Goal: Information Seeking & Learning: Find specific fact

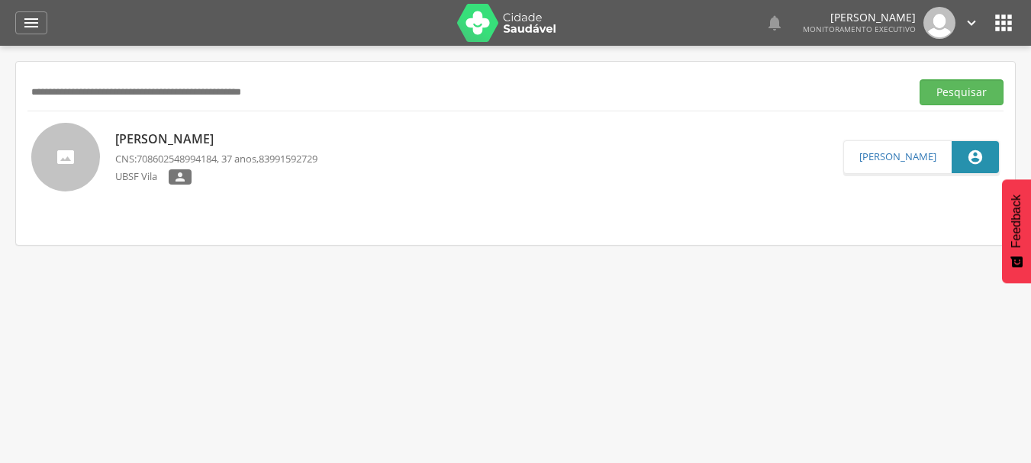
click at [209, 143] on p "Anna Carla Miranda Alves" at bounding box center [216, 139] width 202 height 18
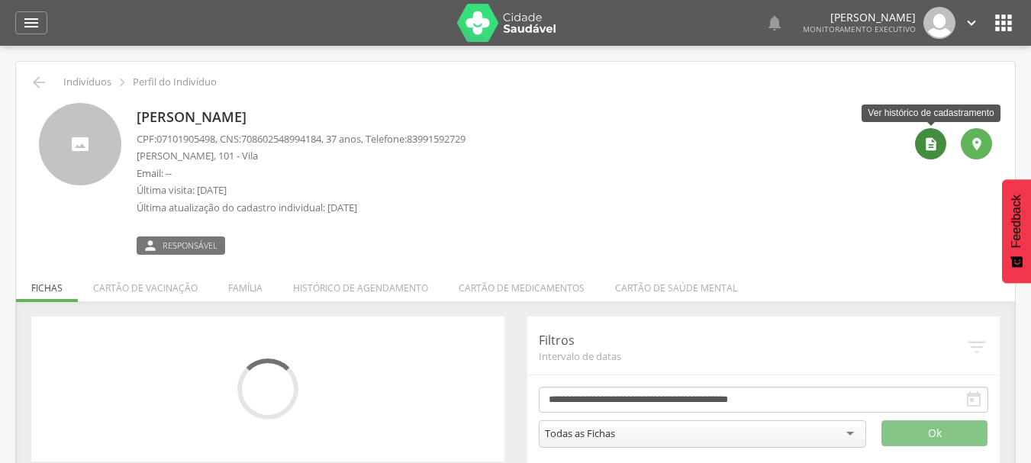
click at [927, 143] on icon "" at bounding box center [930, 144] width 15 height 15
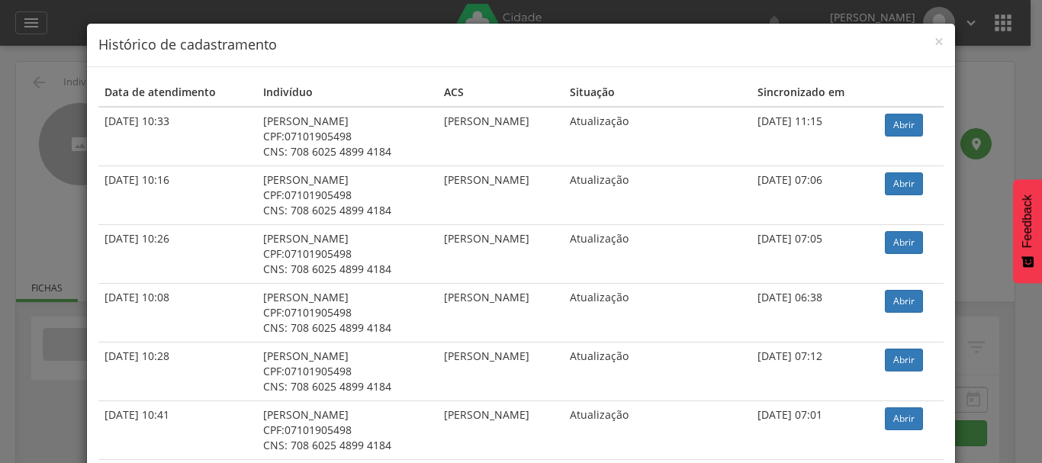
click at [926, 35] on h4 "Histórico de cadastramento" at bounding box center [521, 45] width 846 height 20
click at [935, 44] on span "×" at bounding box center [939, 41] width 9 height 21
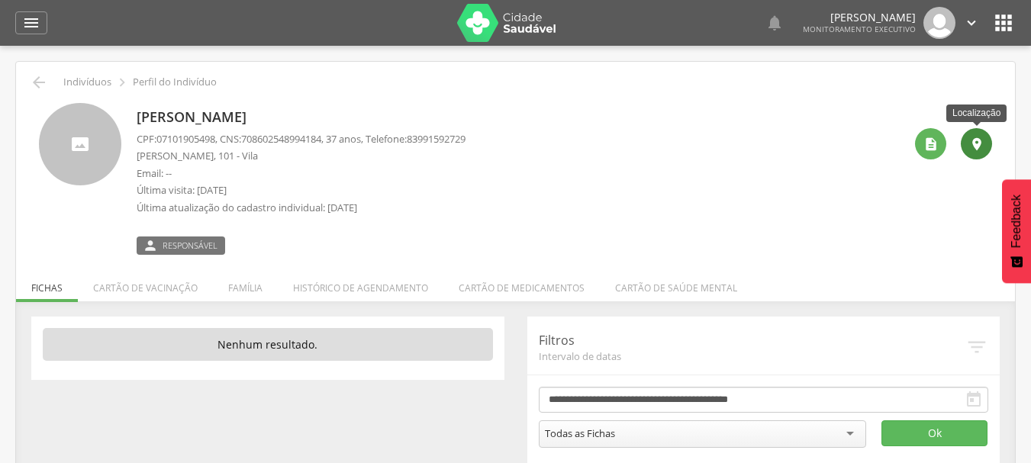
click at [978, 140] on icon "" at bounding box center [976, 144] width 15 height 15
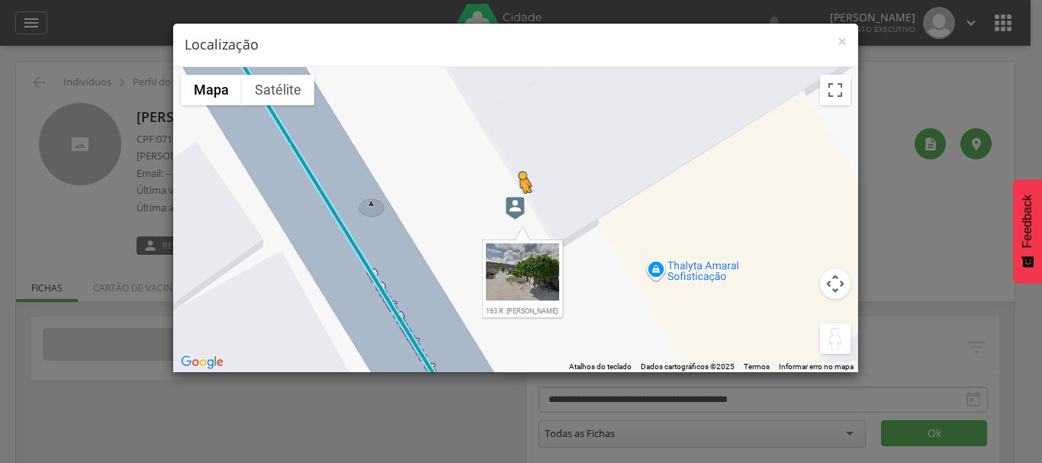
drag, startPoint x: 837, startPoint y: 335, endPoint x: 519, endPoint y: 208, distance: 342.5
click at [519, 208] on div "Pressione as teclas Alt + Enter para ativar o recurso de arrastar com o teclado…" at bounding box center [515, 219] width 685 height 305
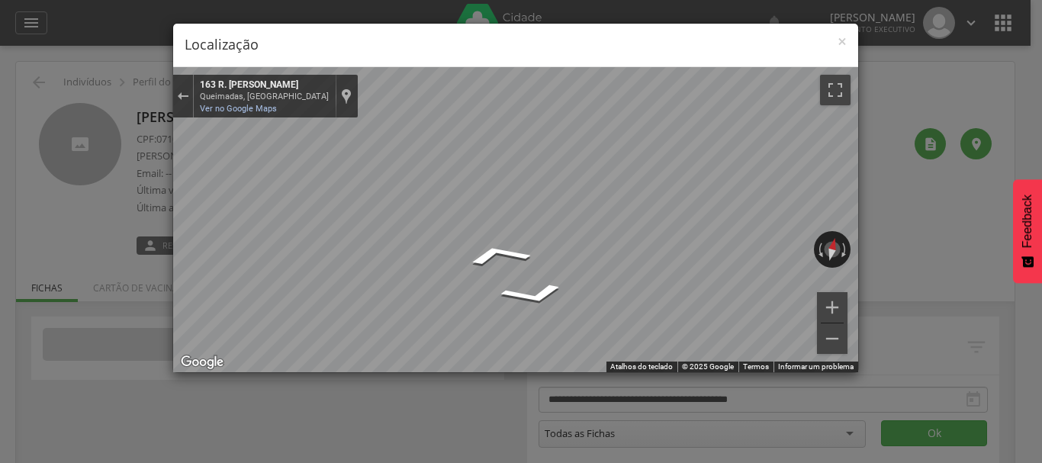
click at [328, 223] on div "Mapa" at bounding box center [515, 219] width 685 height 305
click at [642, 265] on img "Mapa" at bounding box center [639, 270] width 19 height 23
click at [641, 268] on img "Mapa" at bounding box center [639, 270] width 19 height 23
click at [632, 268] on img "Mapa" at bounding box center [639, 270] width 19 height 23
click at [646, 266] on img "Mapa" at bounding box center [639, 270] width 19 height 23
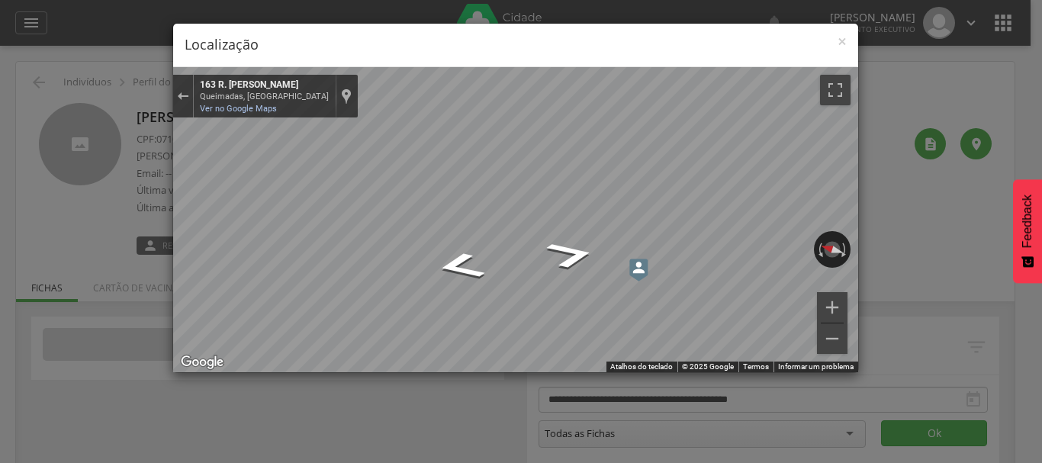
click at [639, 266] on img "Mapa" at bounding box center [639, 270] width 19 height 23
click at [845, 45] on span "×" at bounding box center [842, 41] width 9 height 21
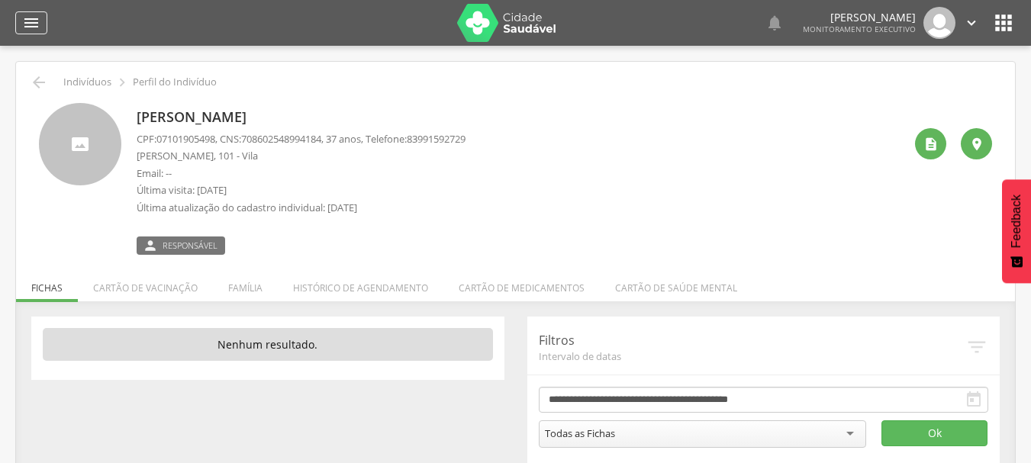
click at [25, 27] on icon "" at bounding box center [31, 23] width 18 height 18
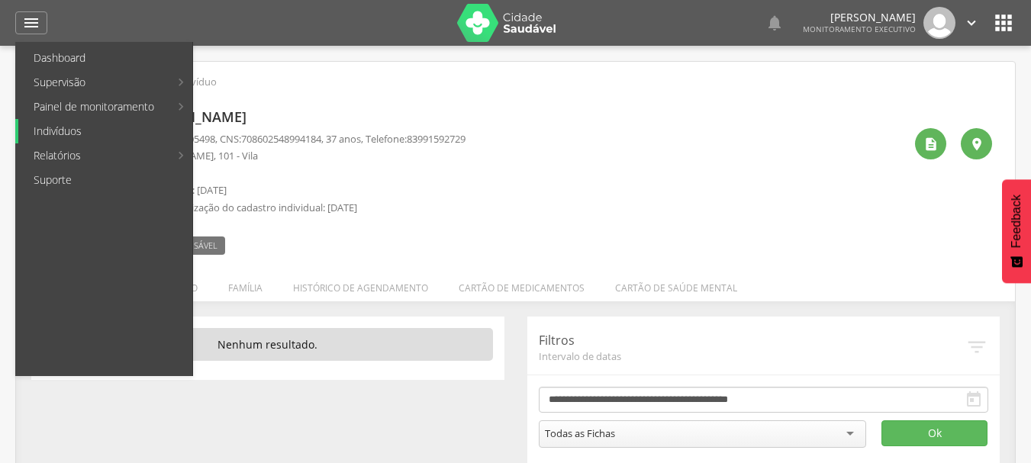
click at [67, 128] on link "Indivíduos" at bounding box center [105, 131] width 174 height 24
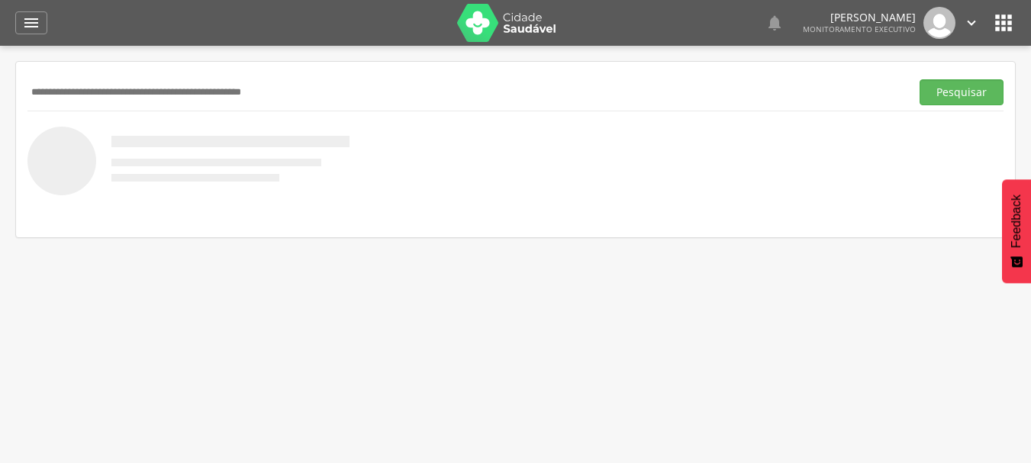
click at [96, 94] on input "text" at bounding box center [465, 92] width 877 height 26
click at [920, 79] on button "Pesquisar" at bounding box center [962, 92] width 84 height 26
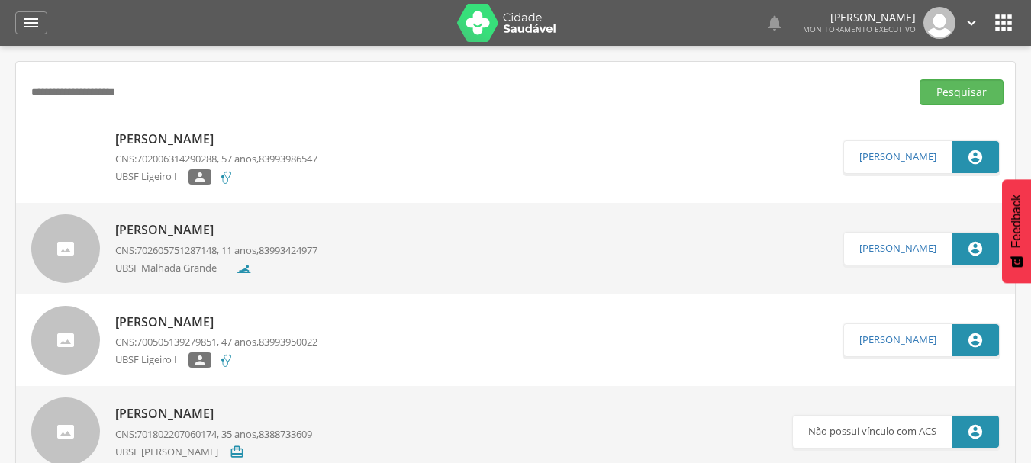
drag, startPoint x: 137, startPoint y: 93, endPoint x: 0, endPoint y: 136, distance: 143.1
click at [0, 136] on div " Supervisão  Distritos  Ubs Coordenador: - Queimadas / PB Intervalo de Tempo…" at bounding box center [515, 277] width 1031 height 463
type input "**********"
click at [920, 79] on button "Pesquisar" at bounding box center [962, 92] width 84 height 26
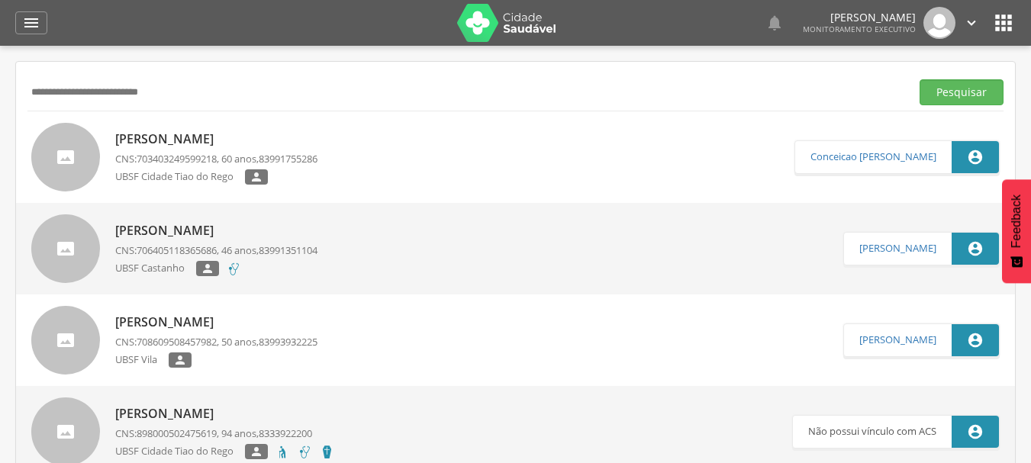
click at [187, 137] on p "[PERSON_NAME]" at bounding box center [216, 139] width 202 height 18
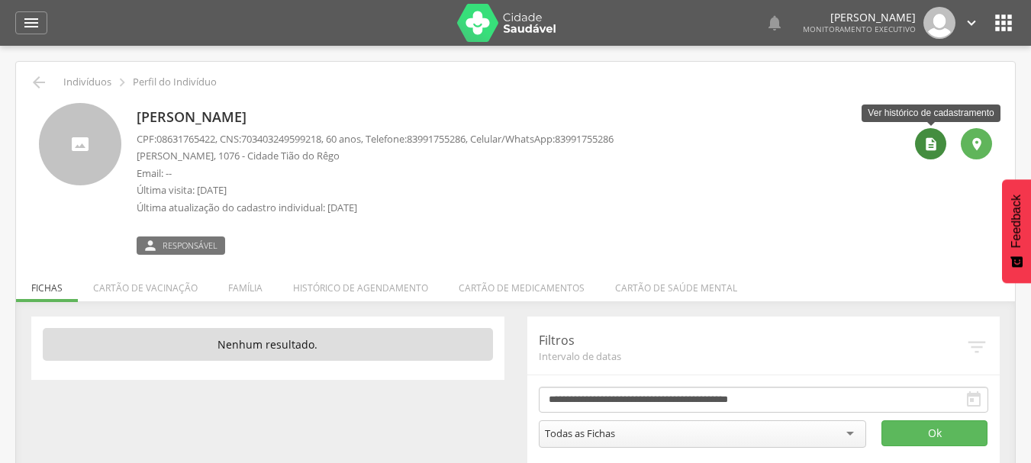
click at [936, 145] on icon "" at bounding box center [930, 144] width 15 height 15
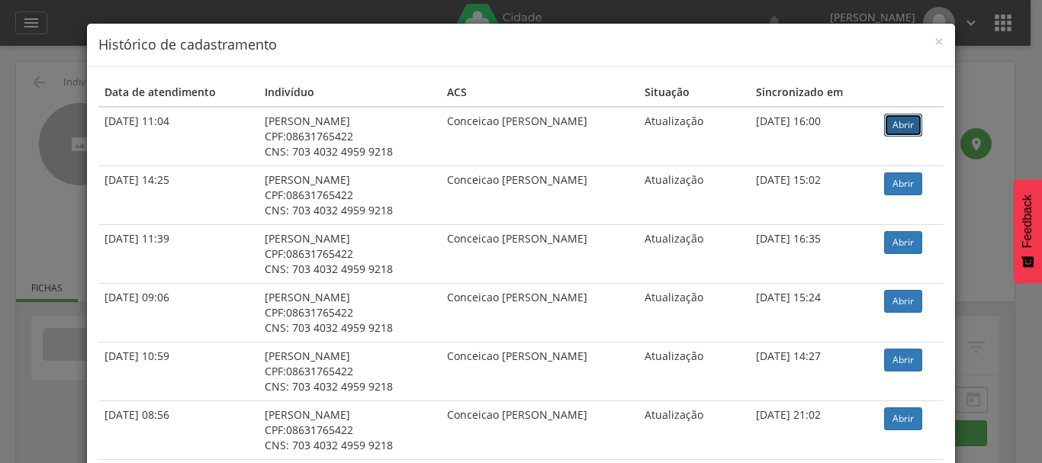
click at [910, 121] on link "Abrir" at bounding box center [903, 125] width 38 height 23
click at [938, 45] on span "×" at bounding box center [939, 41] width 9 height 21
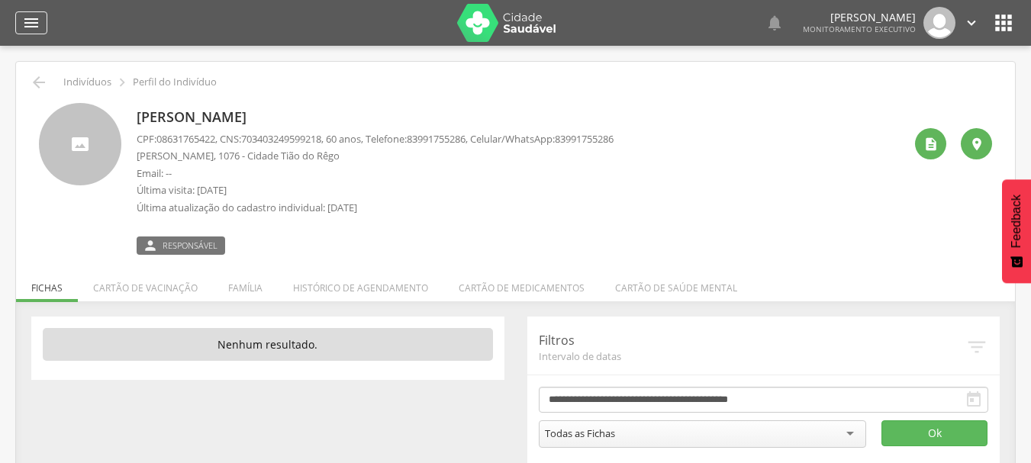
click at [39, 21] on icon "" at bounding box center [31, 23] width 18 height 18
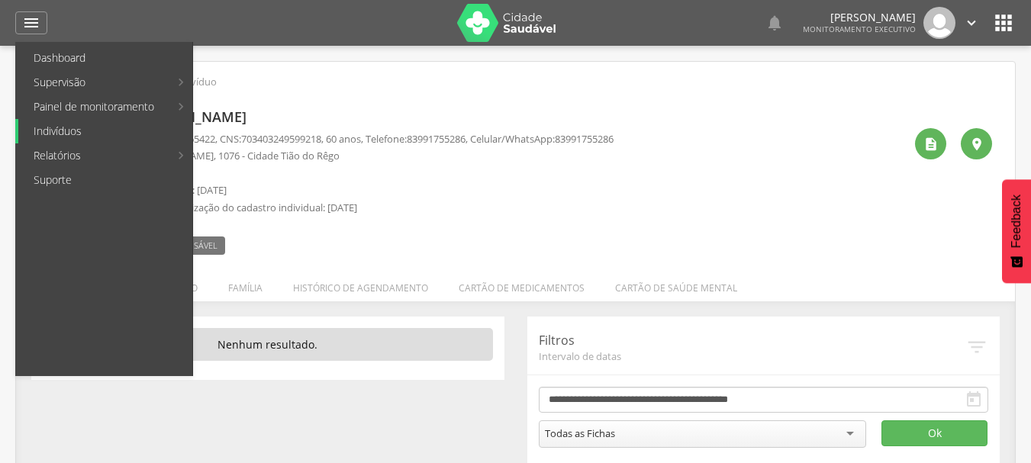
click at [54, 136] on link "Indivíduos" at bounding box center [105, 131] width 174 height 24
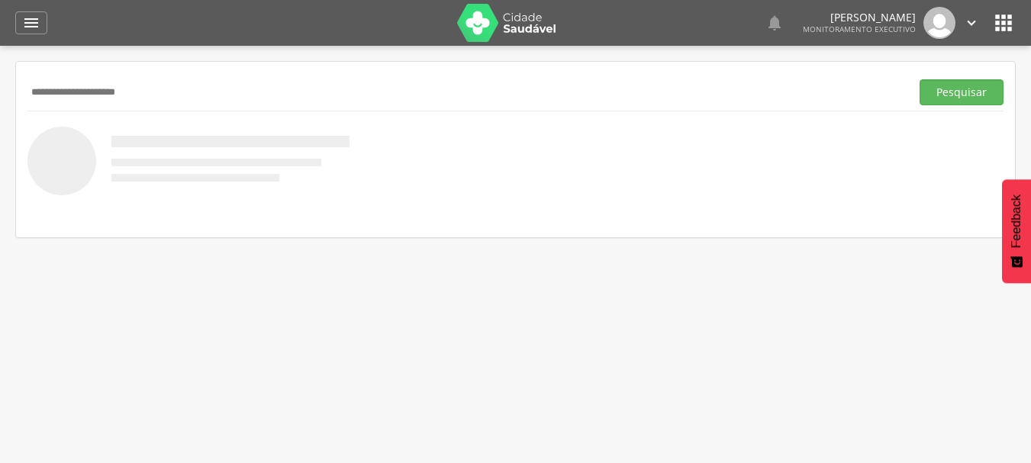
type input "**********"
click at [920, 79] on button "Pesquisar" at bounding box center [962, 92] width 84 height 26
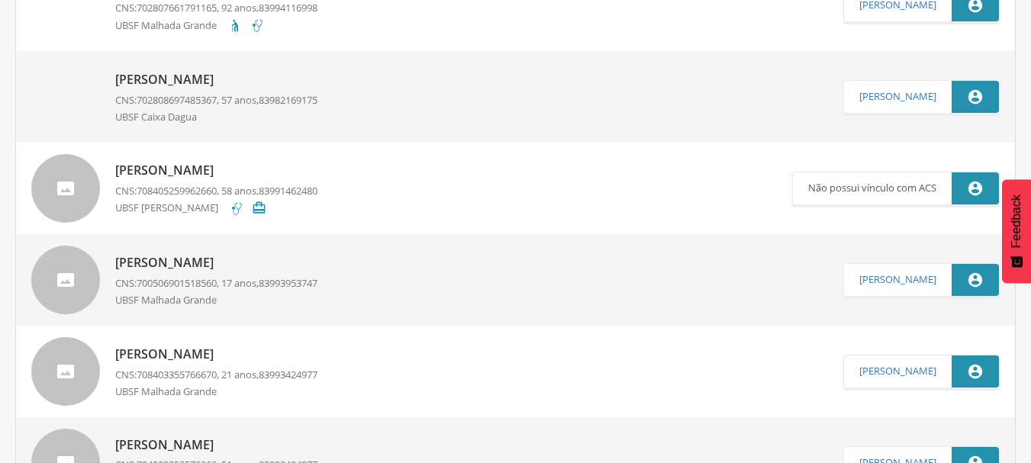
scroll to position [2900, 0]
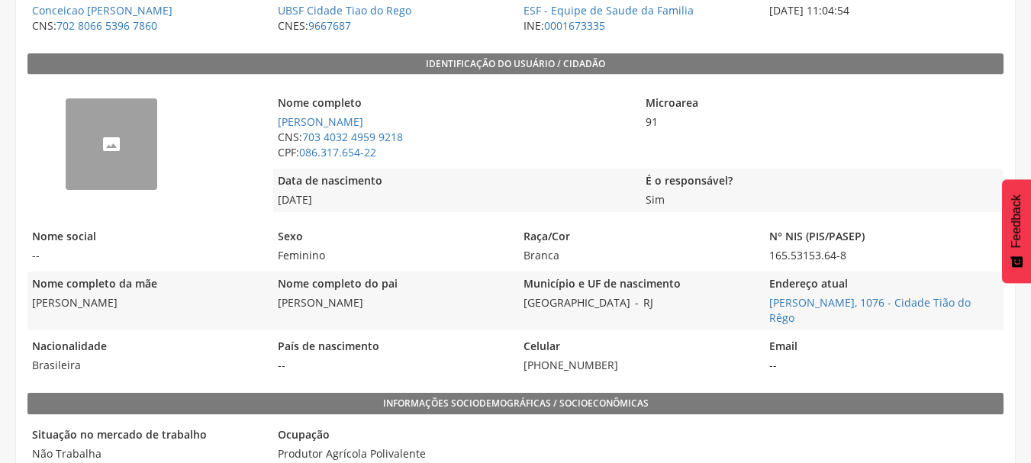
scroll to position [327, 0]
